Goal: Navigation & Orientation: Find specific page/section

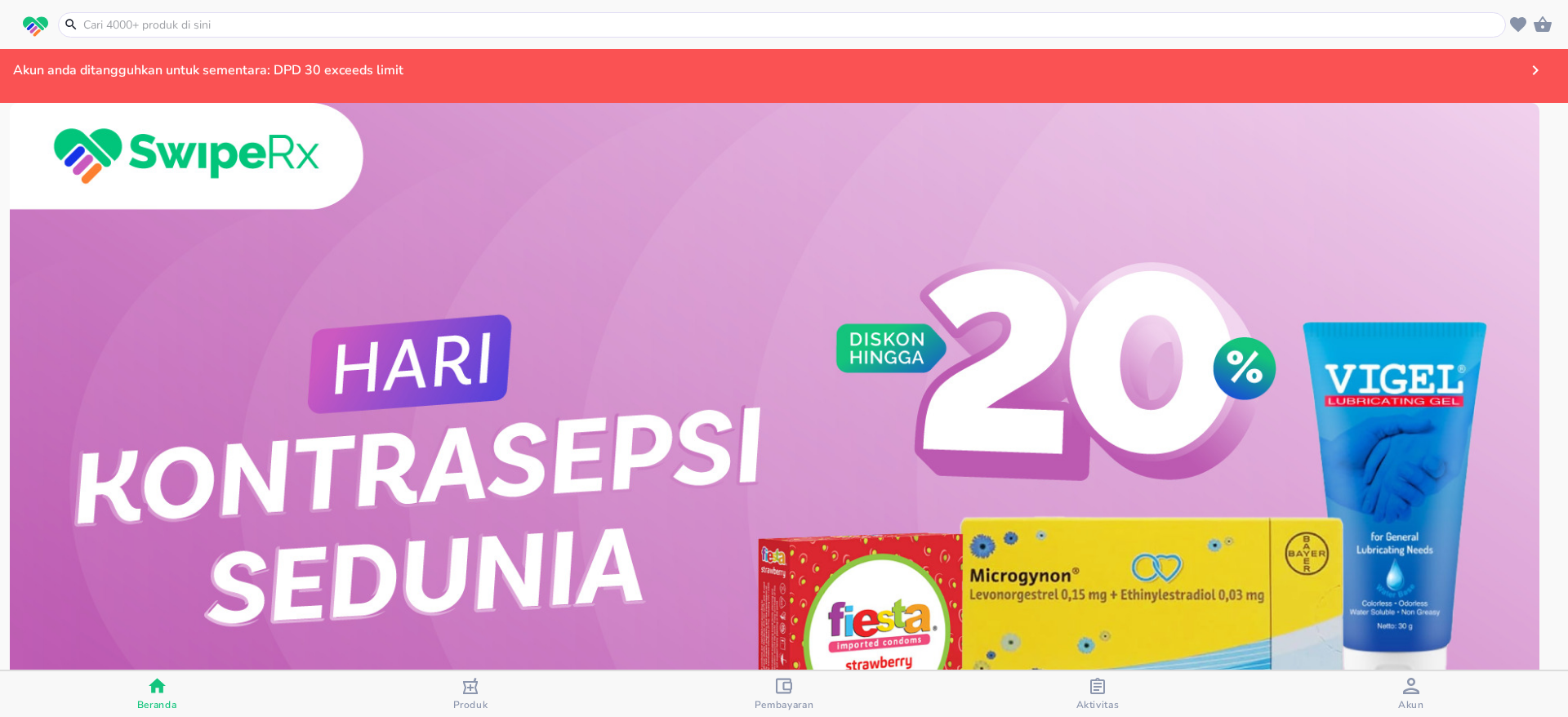
scroll to position [123, 0]
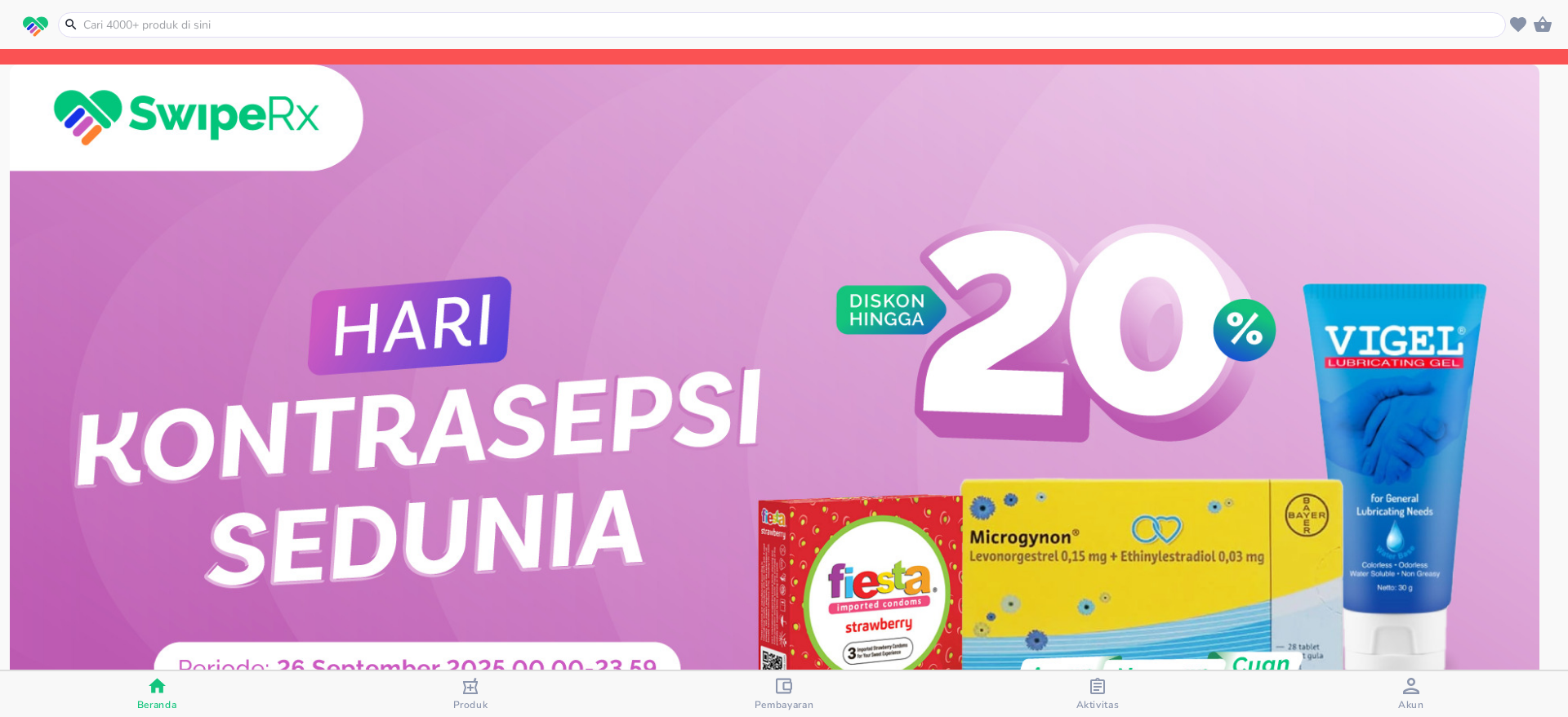
click at [1404, 694] on div "button" at bounding box center [1411, 688] width 17 height 20
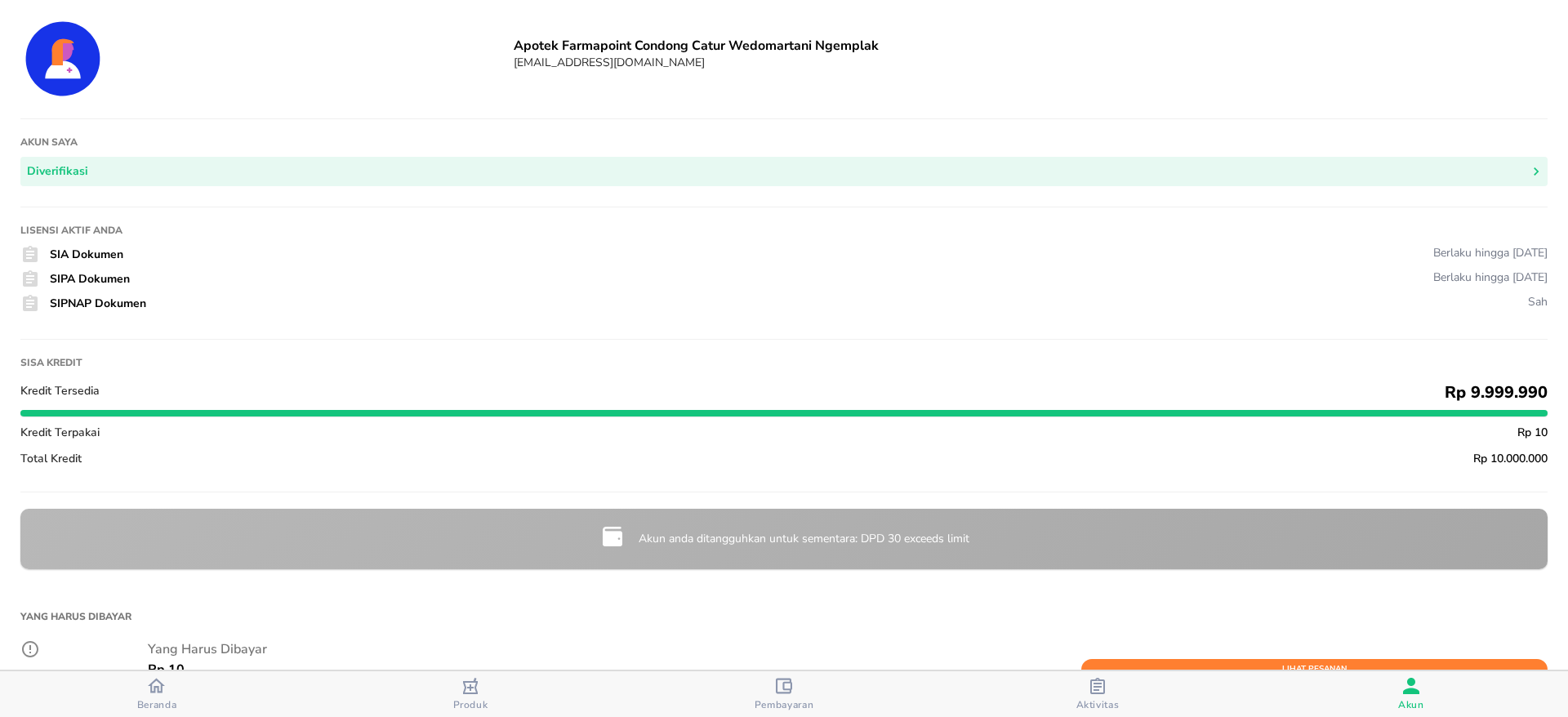
scroll to position [123, 0]
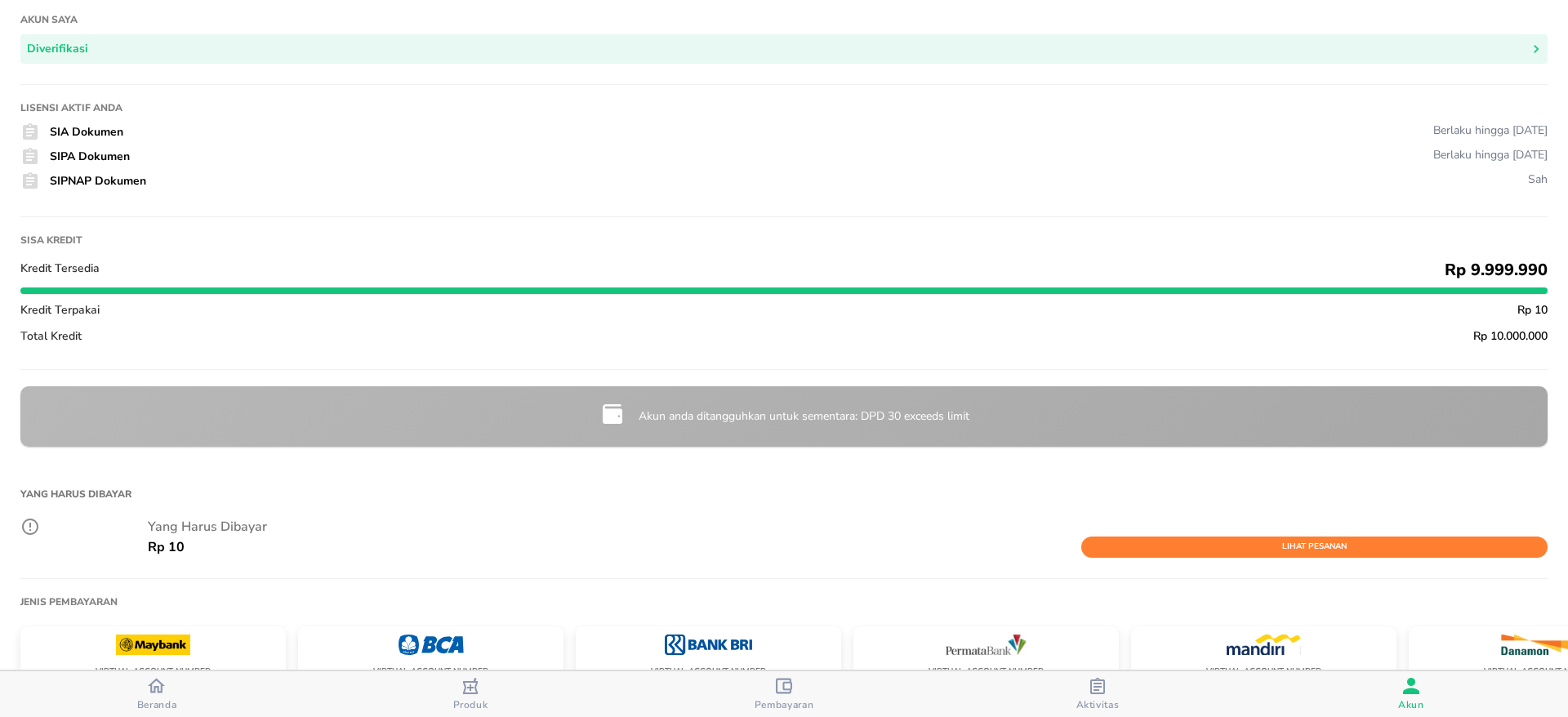
click at [155, 690] on icon "button" at bounding box center [156, 687] width 18 height 15
